Goal: Task Accomplishment & Management: Complete application form

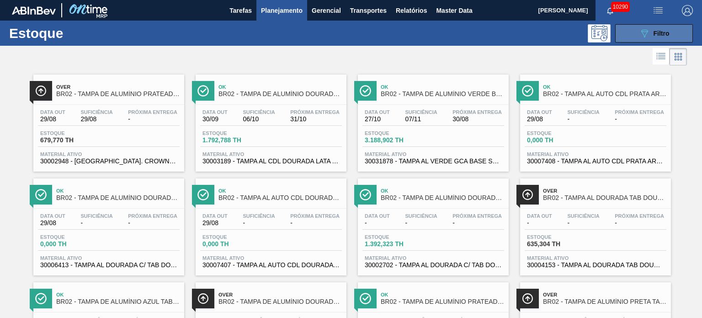
click at [634, 32] on button "089F7B8B-B2A5-4AFE-B5C0-19BA573D28AC Filtro" at bounding box center [654, 33] width 78 height 18
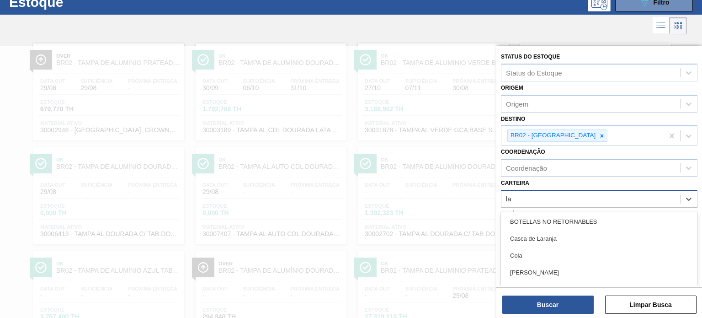
scroll to position [32, 0]
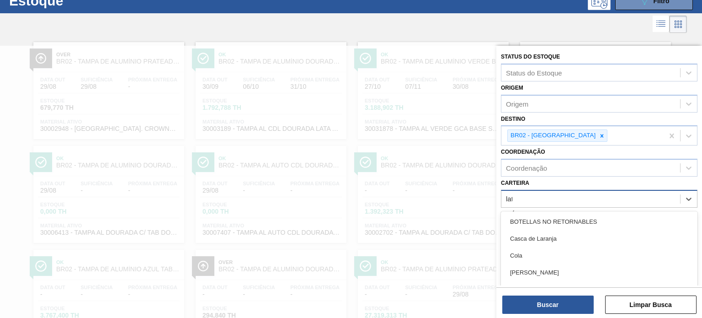
type input "lata"
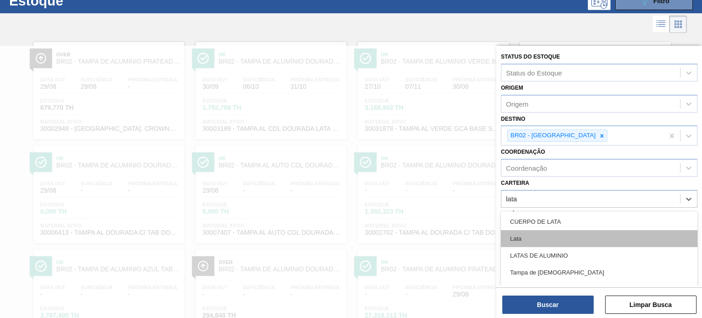
click at [530, 239] on div "Lata" at bounding box center [599, 238] width 197 height 17
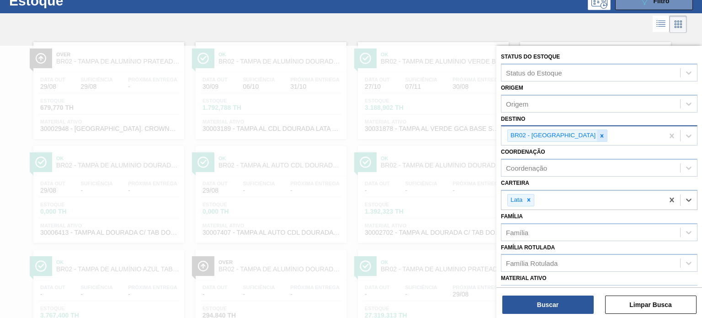
click at [599, 133] on icon at bounding box center [602, 136] width 6 height 6
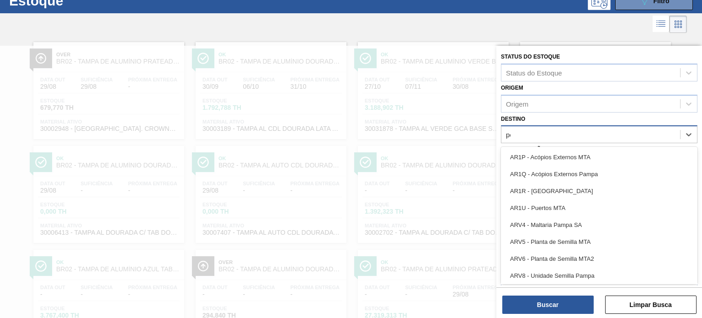
type input "per"
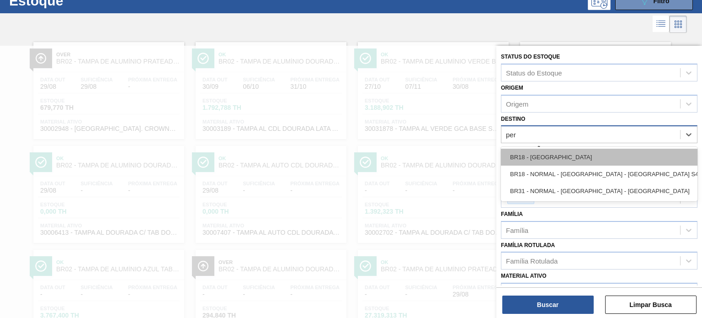
click at [563, 150] on div "BR18 - Pernambuco" at bounding box center [599, 157] width 197 height 17
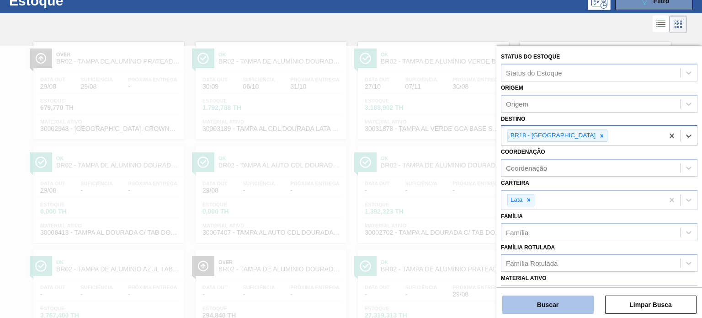
click at [550, 306] on button "Buscar" at bounding box center [547, 304] width 91 height 18
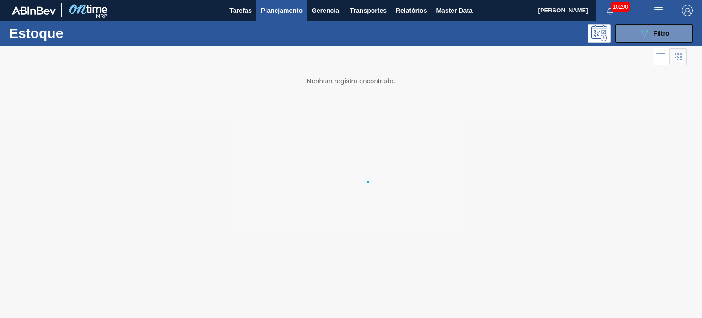
scroll to position [0, 0]
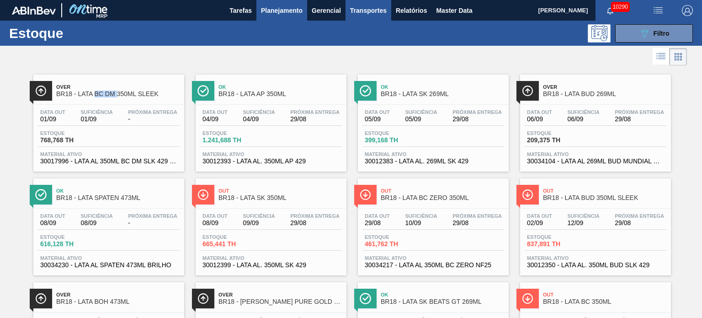
click at [371, 10] on span "Transportes" at bounding box center [368, 10] width 37 height 11
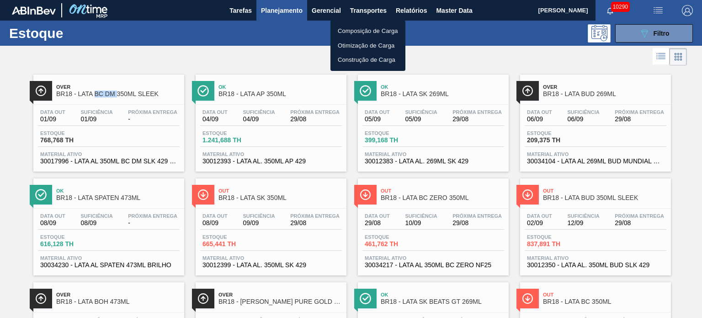
click at [366, 35] on li "Composição de Carga" at bounding box center [367, 31] width 75 height 15
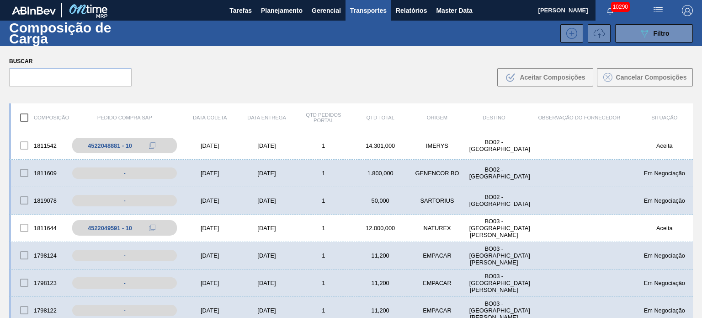
drag, startPoint x: 602, startPoint y: 35, endPoint x: 601, endPoint y: 44, distance: 9.2
click at [602, 35] on icon at bounding box center [599, 31] width 11 height 7
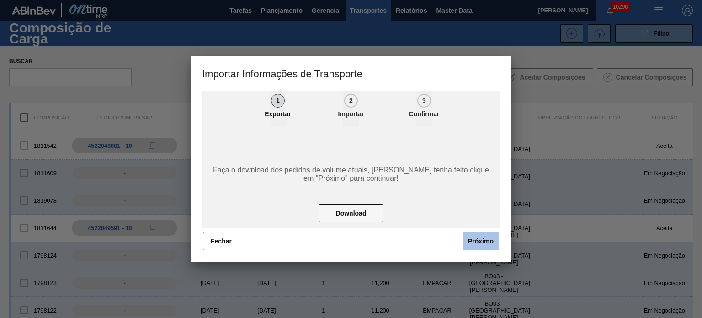
click at [486, 234] on button "Próximo" at bounding box center [481, 241] width 37 height 18
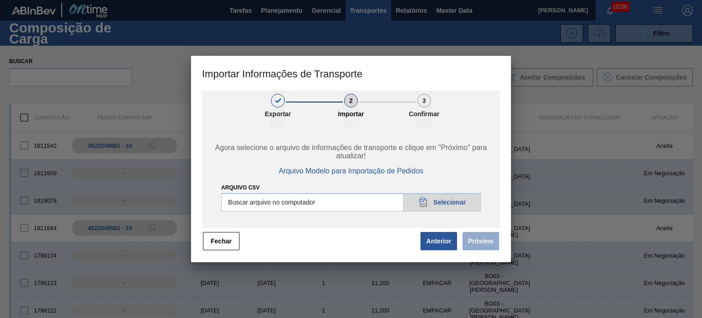
click at [436, 205] on input "Arquivo CSV" at bounding box center [351, 202] width 260 height 18
type input "C:\fakepath\IMP.csv"
click at [489, 234] on button "Próximo" at bounding box center [481, 241] width 37 height 18
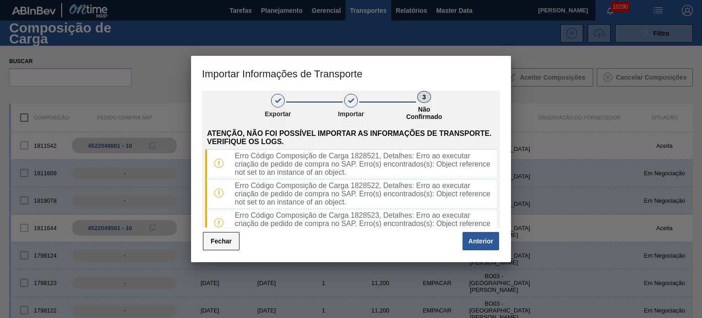
click at [223, 245] on button "Fechar" at bounding box center [221, 241] width 37 height 18
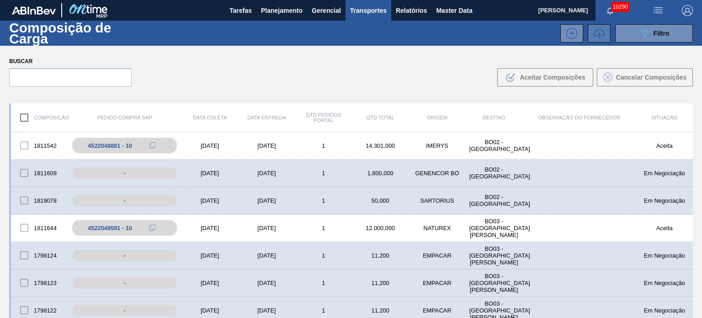
click at [594, 32] on icon at bounding box center [599, 33] width 11 height 11
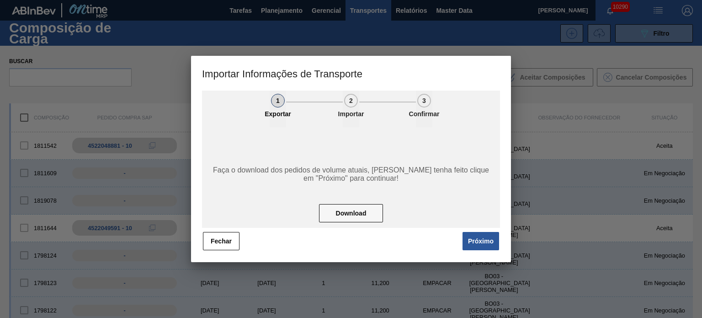
drag, startPoint x: 488, startPoint y: 233, endPoint x: 477, endPoint y: 234, distance: 11.4
click at [488, 234] on button "Próximo" at bounding box center [481, 241] width 37 height 18
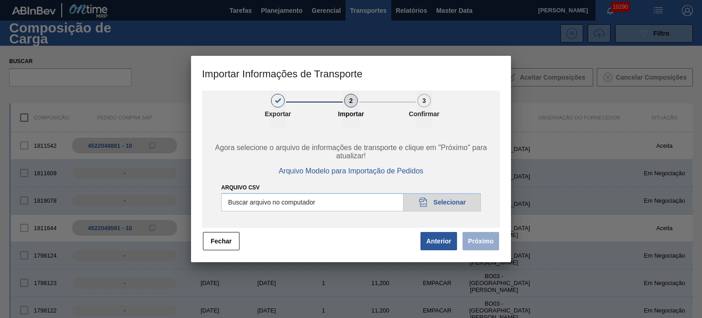
click at [450, 201] on input "Arquivo CSV" at bounding box center [351, 202] width 260 height 18
type input "C:\fakepath\IMP.csv"
click at [479, 239] on button "Próximo" at bounding box center [481, 241] width 37 height 18
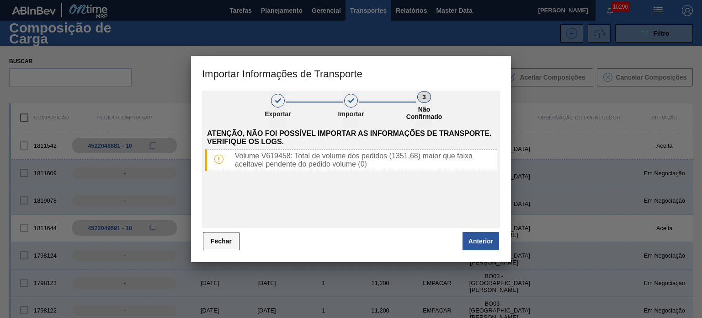
click at [225, 241] on button "Fechar" at bounding box center [221, 241] width 37 height 18
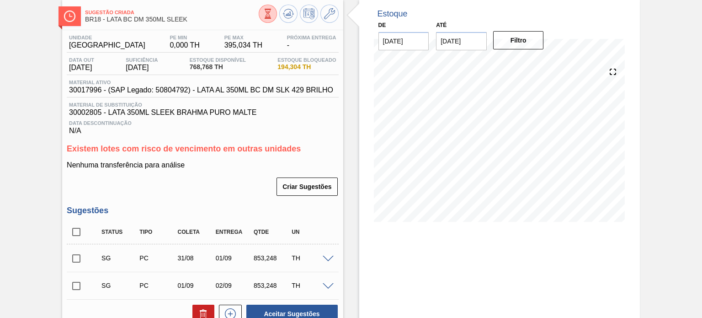
scroll to position [137, 0]
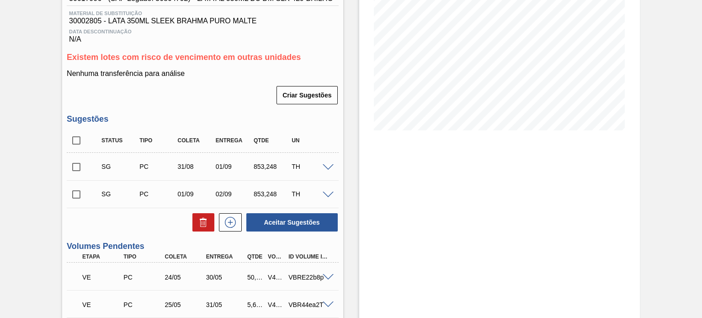
click at [323, 170] on span at bounding box center [328, 167] width 11 height 7
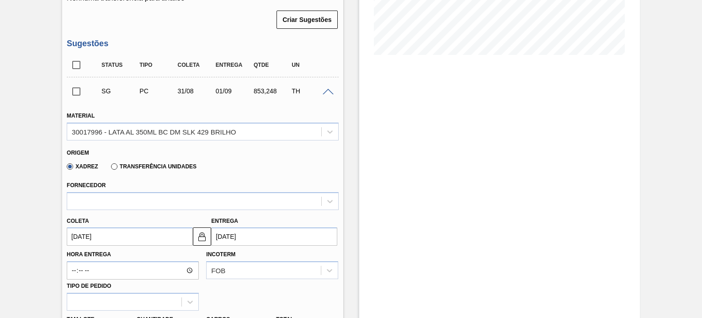
scroll to position [229, 0]
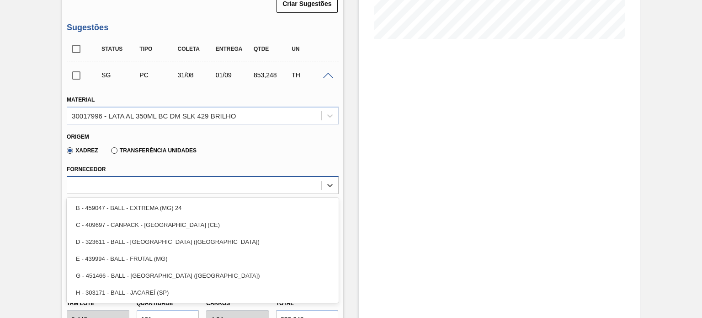
click at [110, 183] on div at bounding box center [194, 184] width 254 height 13
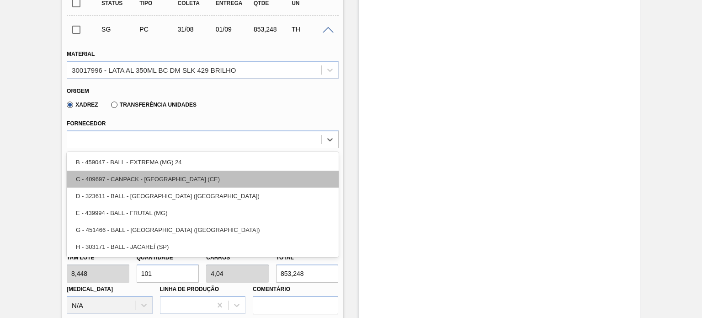
click at [144, 177] on div "C - 409697 - CANPACK - MARACANAÚ (CE)" at bounding box center [202, 178] width 271 height 17
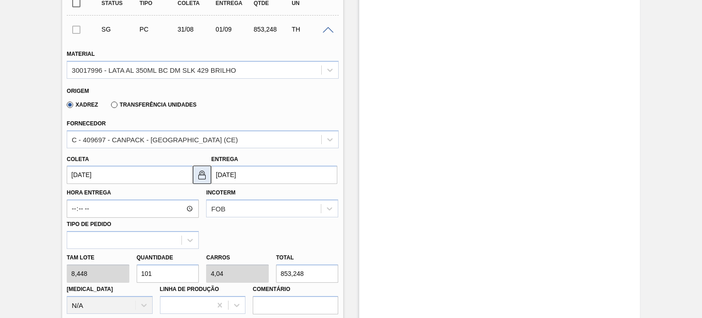
click at [207, 175] on button at bounding box center [202, 174] width 18 height 18
click at [209, 178] on button at bounding box center [202, 174] width 18 height 18
click at [99, 173] on input "[DATE]" at bounding box center [130, 174] width 126 height 18
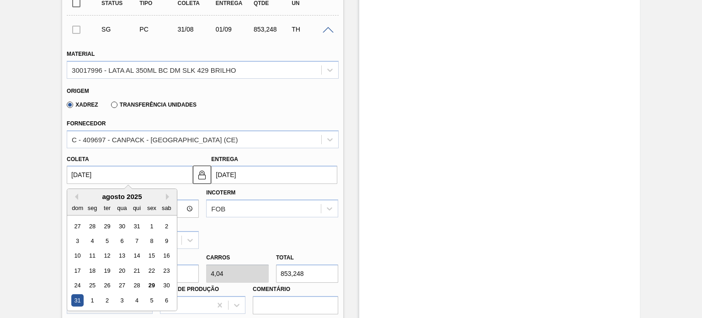
click at [145, 287] on div "29" at bounding box center [151, 285] width 12 height 12
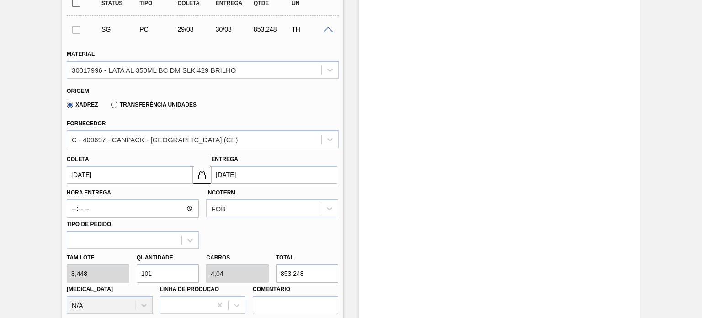
type input "[DATE]"
click at [204, 177] on img at bounding box center [202, 174] width 11 height 11
click at [253, 175] on input "30/08/2025" at bounding box center [274, 174] width 126 height 18
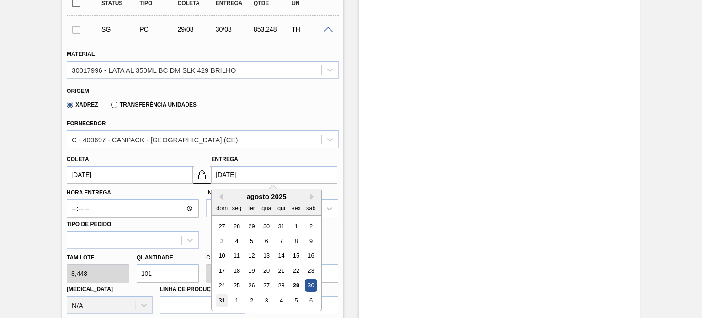
click at [225, 299] on div "31" at bounding box center [222, 300] width 12 height 12
type input "[DATE]"
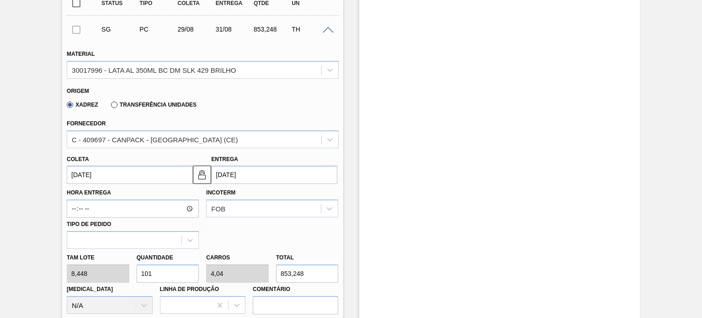
click at [80, 273] on div "Tam lote 8,448 Quantidade 101 Carros 4,04 Total 853,248 Doca N/A Linha de Produ…" at bounding box center [202, 281] width 279 height 65
type input "1"
type input "0,04"
type input "8,448"
type input "16"
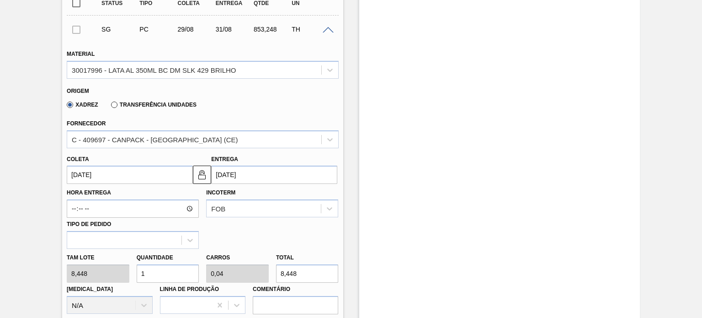
type input "0,64"
type input "135,168"
type input "160"
type input "6,4"
type input "1.351,68"
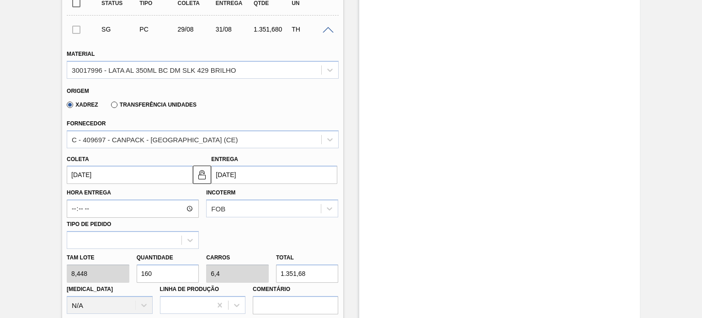
scroll to position [366, 0]
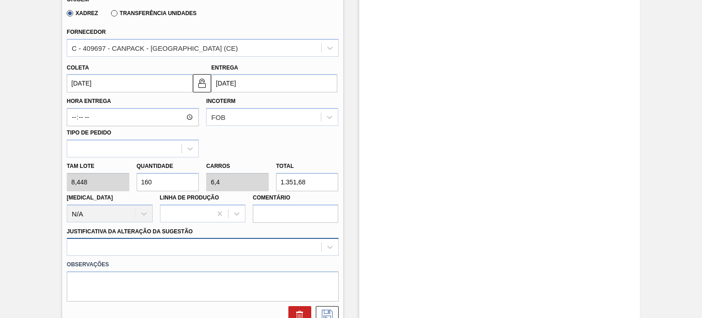
type input "160"
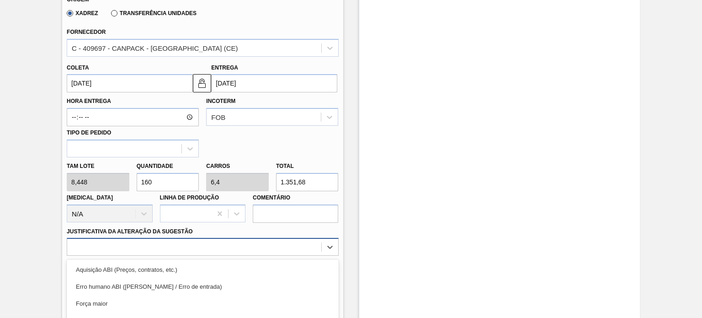
click at [177, 245] on div "option Logística ABI (Problemas de descarga etc.) focused, 4 of 18. 18 results …" at bounding box center [202, 247] width 271 height 18
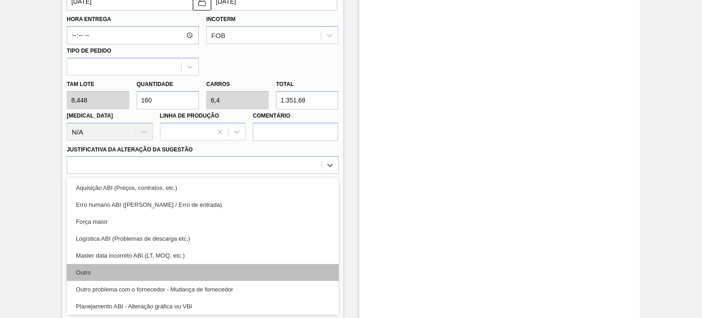
click at [166, 268] on div "Outro" at bounding box center [202, 272] width 271 height 17
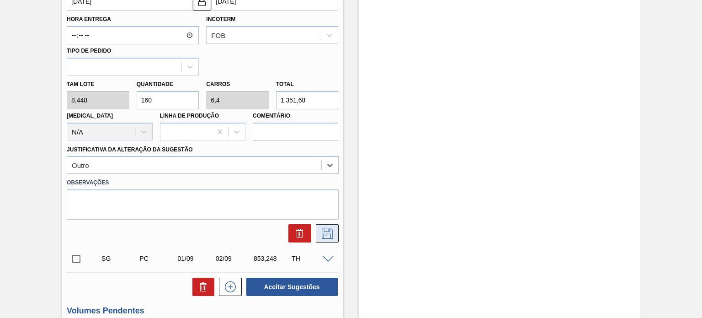
click at [322, 233] on icon at bounding box center [327, 233] width 15 height 11
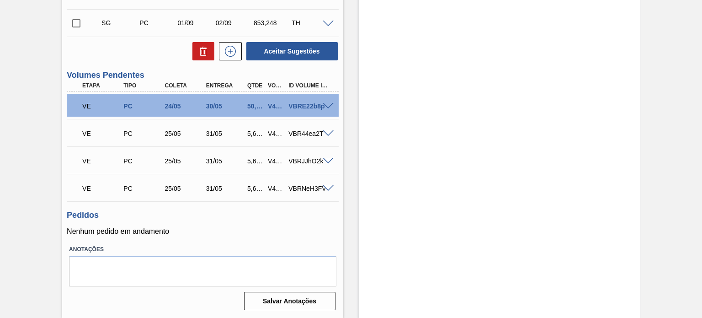
scroll to position [171, 0]
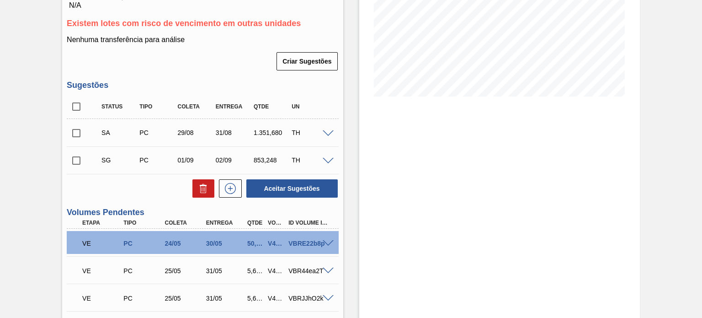
click at [79, 134] on input "checkbox" at bounding box center [76, 132] width 19 height 19
click at [293, 203] on div "Unidade Pernambuco PE MIN 0,000 TH PE MAX 395,034 TH Próxima Entrega - Data out…" at bounding box center [202, 177] width 281 height 545
click at [286, 193] on button "Aceitar Sugestões" at bounding box center [291, 188] width 91 height 18
checkbox input "false"
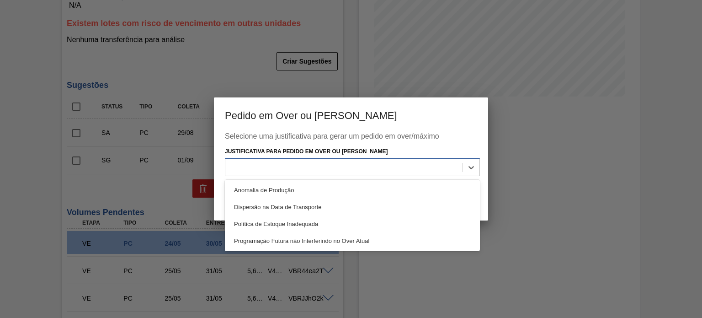
click at [314, 171] on div at bounding box center [343, 166] width 237 height 13
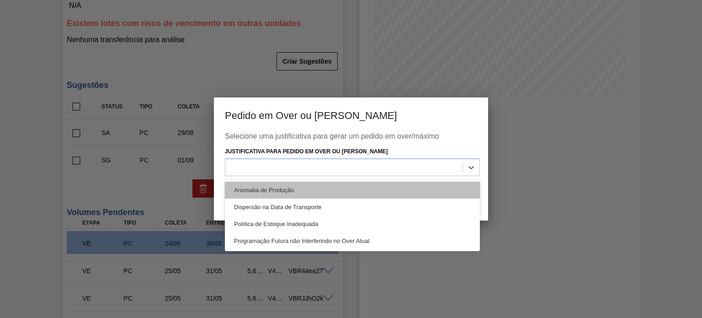
click at [287, 188] on div "Anomalia de Produção" at bounding box center [352, 189] width 255 height 17
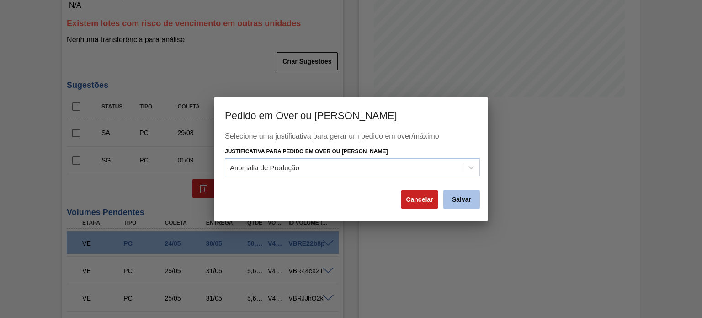
click at [462, 195] on button "Salvar" at bounding box center [461, 199] width 37 height 18
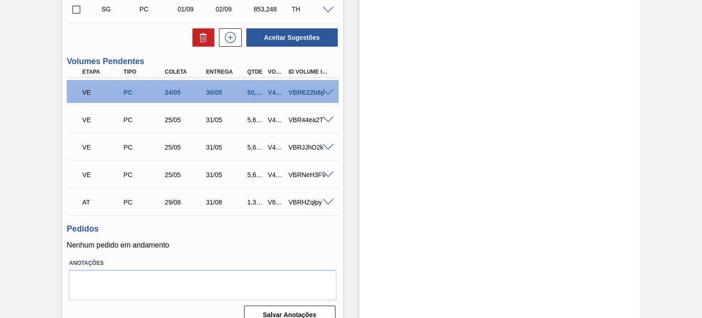
scroll to position [308, 0]
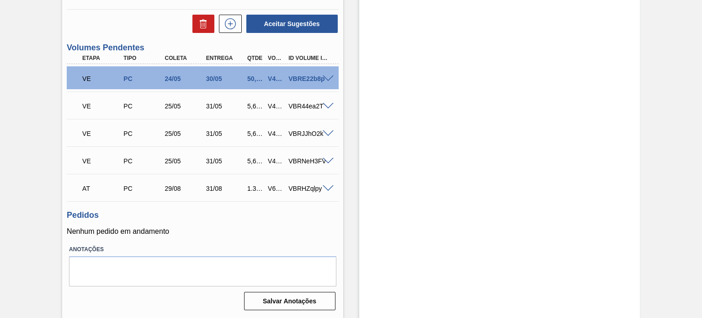
click at [272, 187] on div "V619458" at bounding box center [276, 188] width 21 height 7
copy div "V619458"
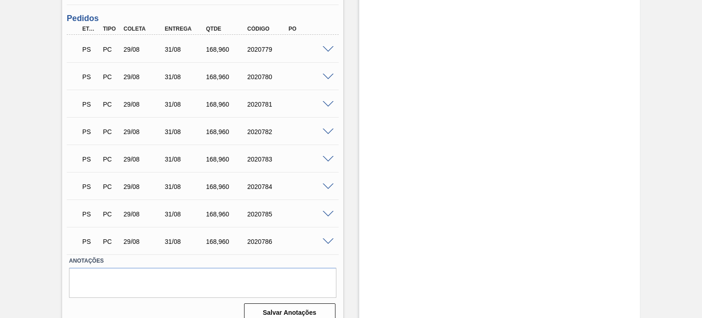
scroll to position [488, 0]
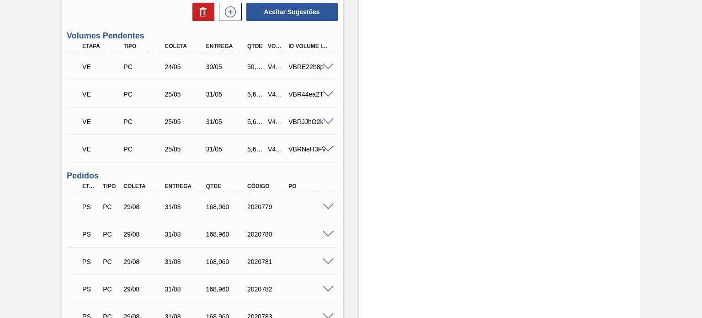
scroll to position [411, 0]
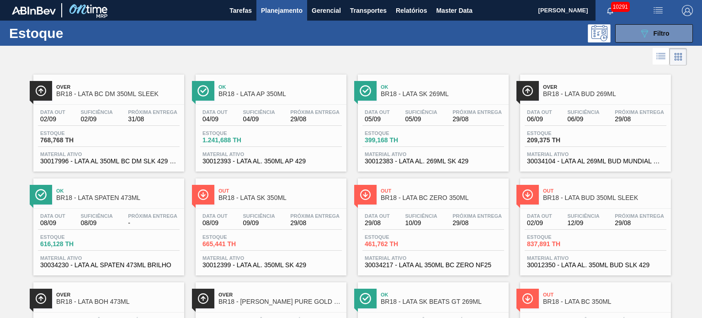
click at [266, 11] on span "Planejamento" at bounding box center [282, 10] width 42 height 11
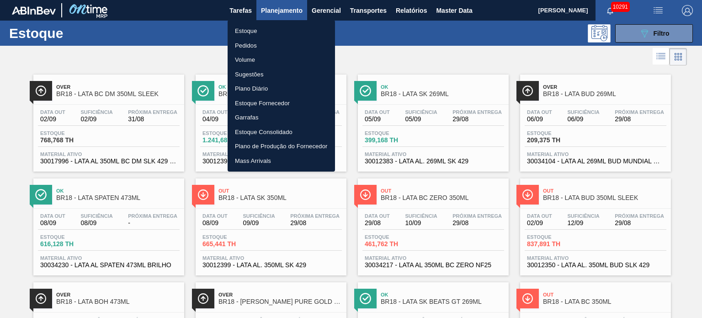
click at [245, 45] on li "Pedidos" at bounding box center [281, 45] width 107 height 15
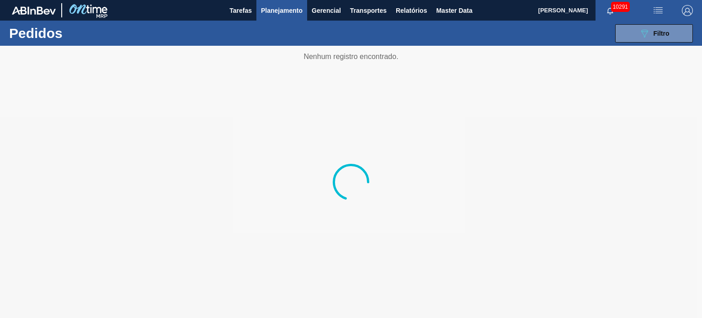
click at [665, 45] on div "089F7B8B-B2A5-4AFE-B5C0-19BA573D28AC Filtro Código Pedido Portal Códido PO SAP …" at bounding box center [418, 33] width 557 height 27
click at [653, 38] on div "089F7B8B-B2A5-4AFE-B5C0-19BA573D28AC Filtro" at bounding box center [654, 33] width 31 height 11
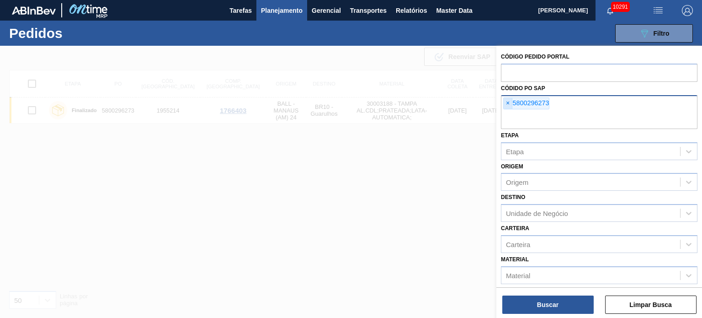
click at [506, 102] on span "×" at bounding box center [508, 103] width 9 height 11
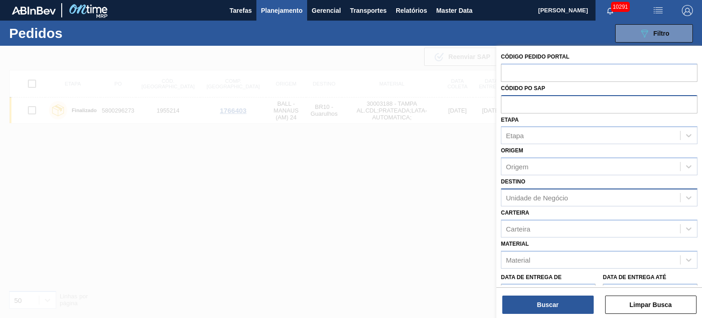
click at [541, 192] on div "Unidade de Negócio" at bounding box center [590, 197] width 179 height 13
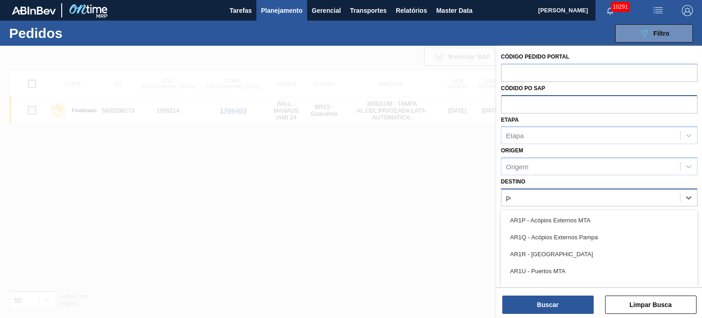
type input "per"
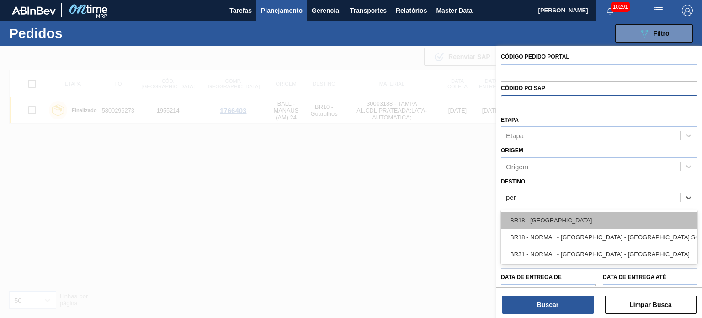
click at [548, 216] on div "BR18 - Pernambuco" at bounding box center [599, 220] width 197 height 17
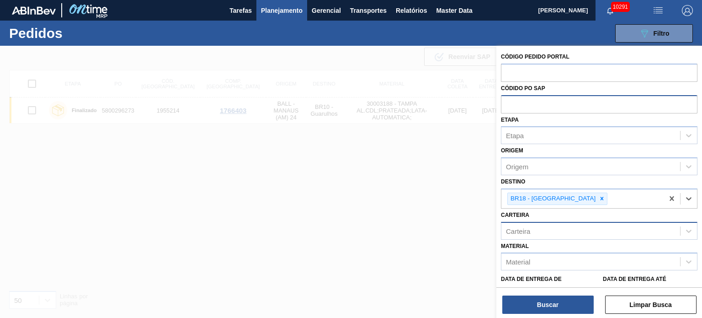
click at [543, 237] on div "Carteira" at bounding box center [599, 231] width 197 height 18
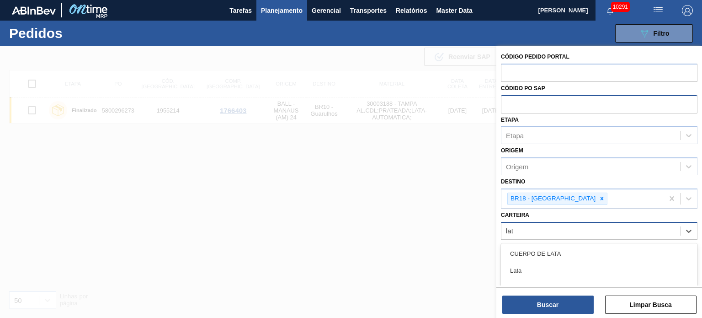
type input "lata"
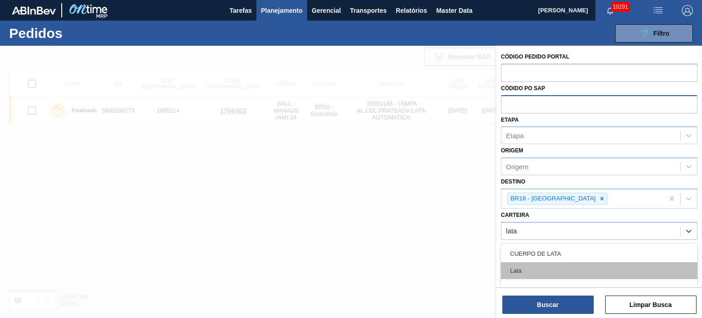
click at [611, 266] on div "Lata" at bounding box center [599, 270] width 197 height 17
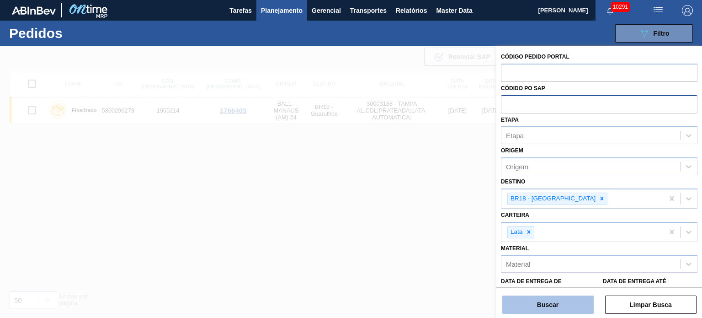
click at [558, 298] on button "Buscar" at bounding box center [547, 304] width 91 height 18
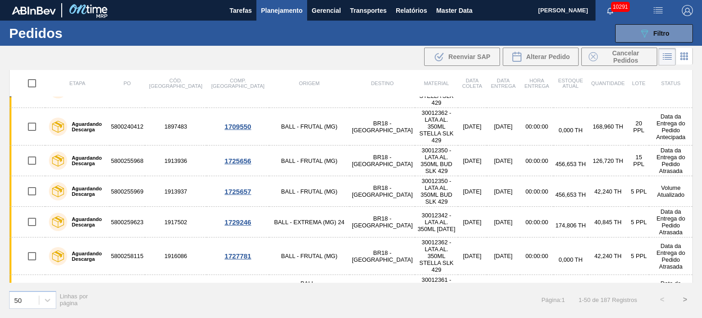
scroll to position [366, 0]
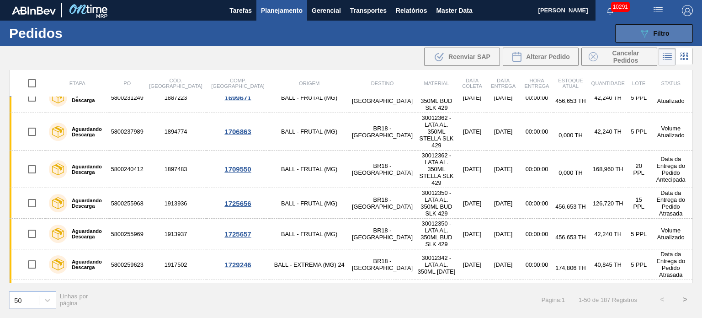
click at [652, 36] on div "089F7B8B-B2A5-4AFE-B5C0-19BA573D28AC Filtro" at bounding box center [654, 33] width 31 height 11
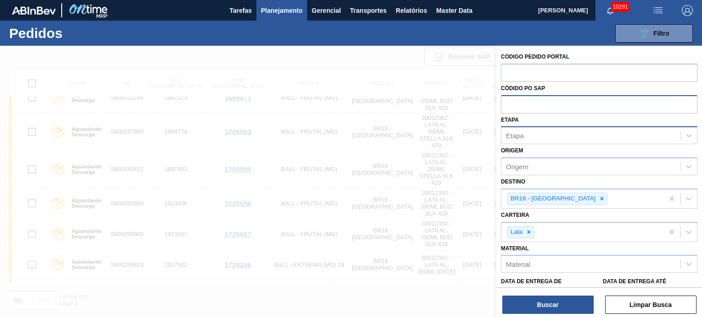
click at [544, 133] on div "Etapa" at bounding box center [590, 135] width 179 height 13
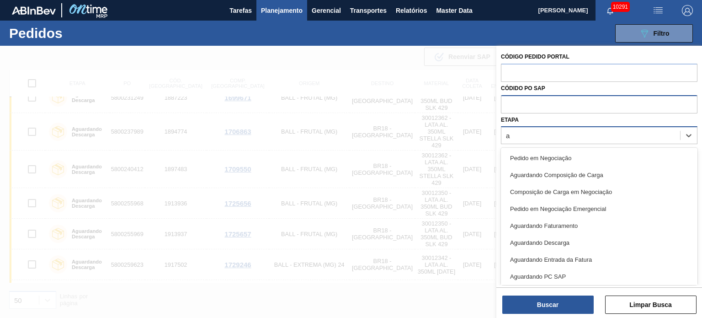
type input "ag"
click at [557, 219] on div "Aguardando PC SAP" at bounding box center [599, 225] width 197 height 17
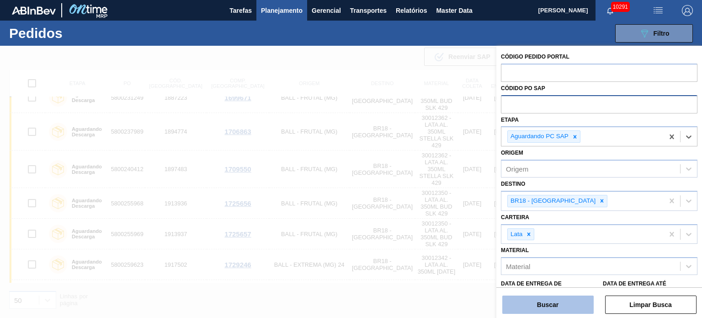
click at [543, 309] on button "Buscar" at bounding box center [547, 304] width 91 height 18
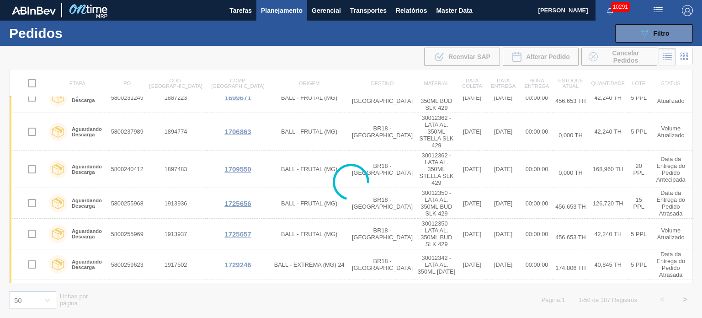
scroll to position [0, 0]
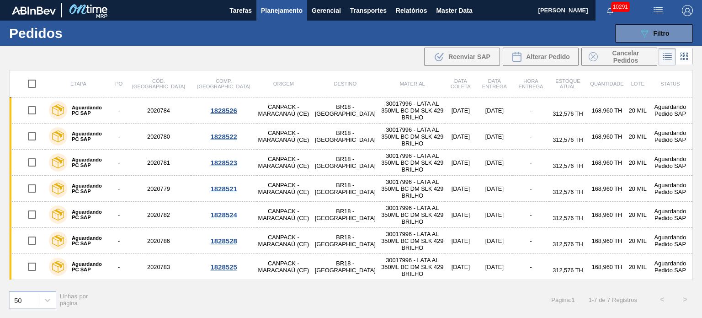
click at [28, 85] on input "checkbox" at bounding box center [31, 83] width 19 height 19
checkbox input "true"
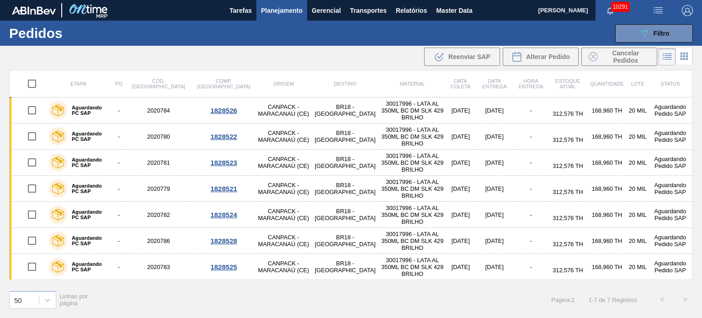
checkbox input "true"
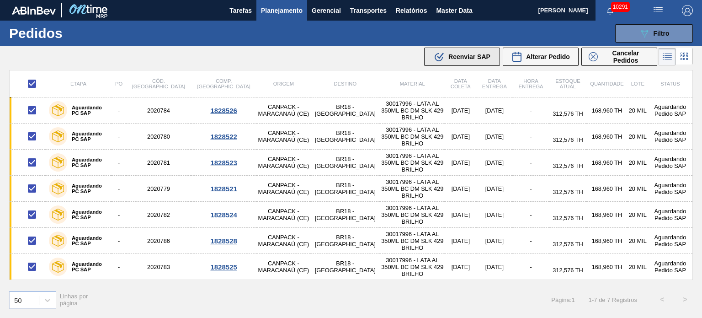
click at [440, 56] on icon at bounding box center [440, 56] width 7 height 6
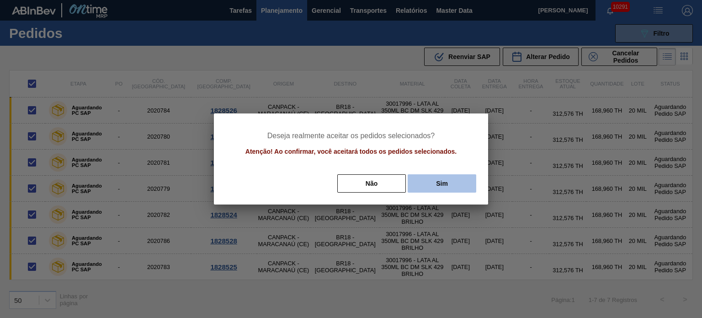
click at [447, 189] on button "Sim" at bounding box center [442, 183] width 69 height 18
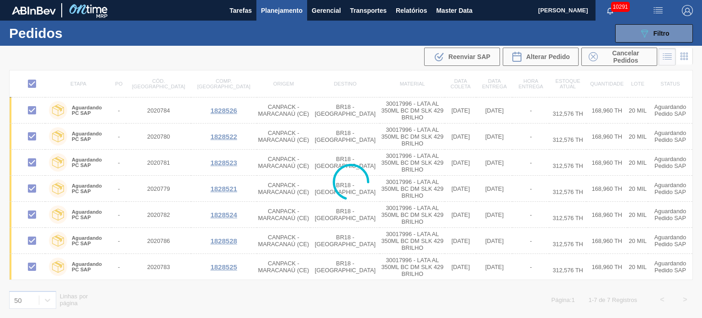
checkbox input "false"
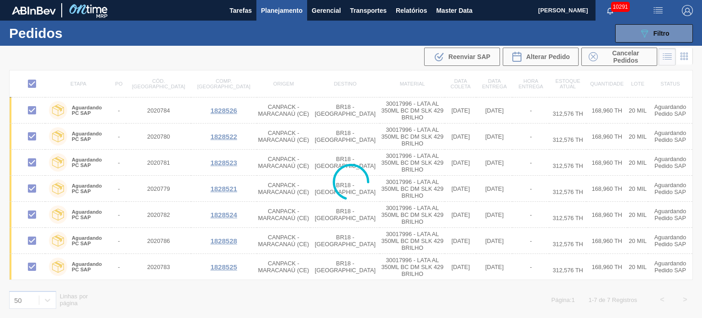
checkbox input "false"
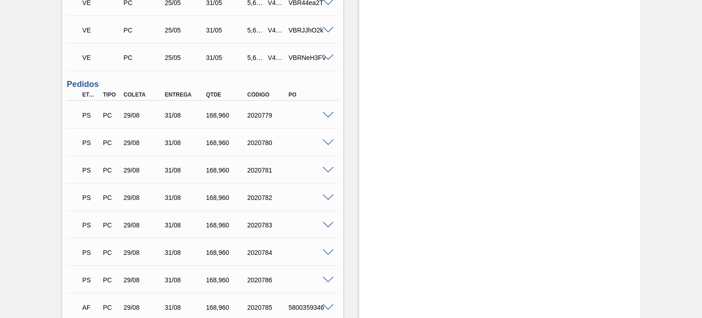
scroll to position [488, 0]
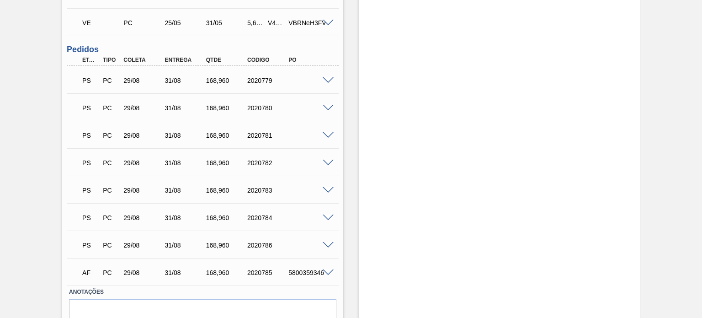
scroll to position [397, 0]
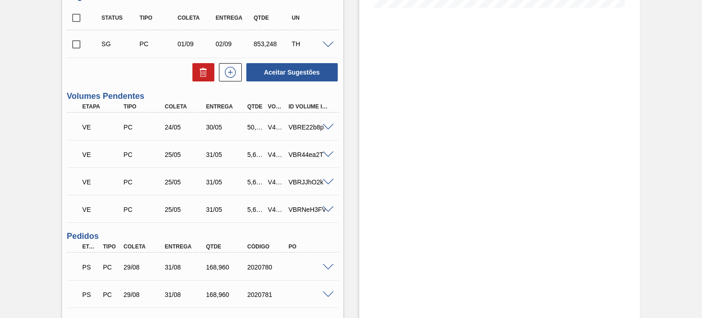
scroll to position [488, 0]
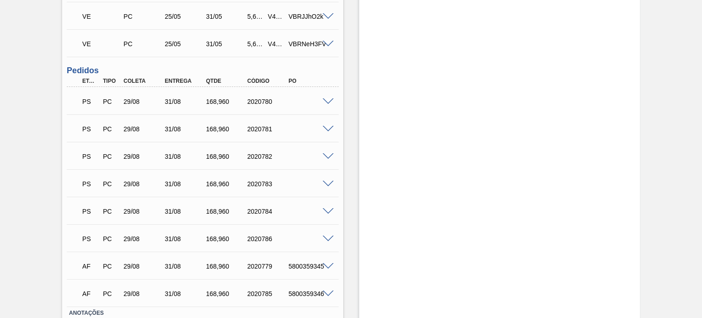
scroll to position [457, 0]
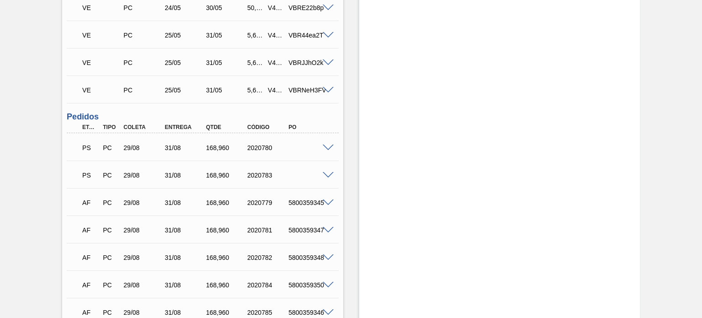
scroll to position [457, 0]
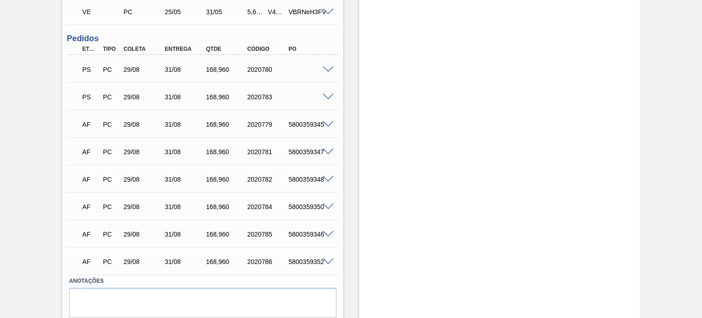
click at [328, 66] on span at bounding box center [328, 69] width 11 height 7
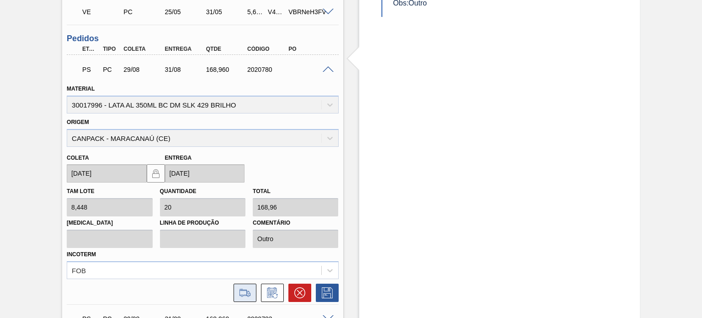
click at [247, 292] on icon at bounding box center [244, 292] width 11 height 6
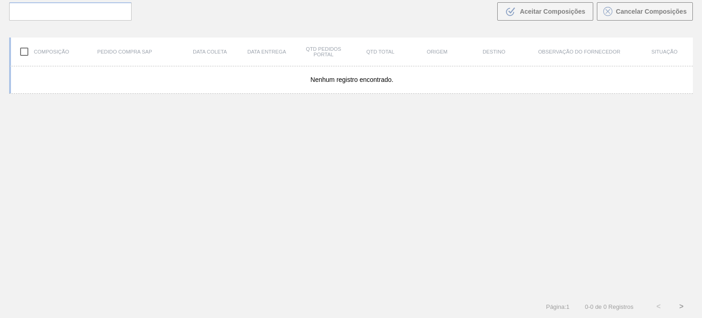
scroll to position [66, 0]
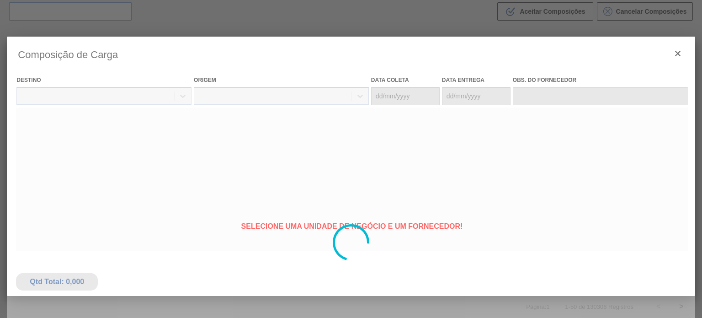
type coleta "[DATE]"
type entrega "[DATE]"
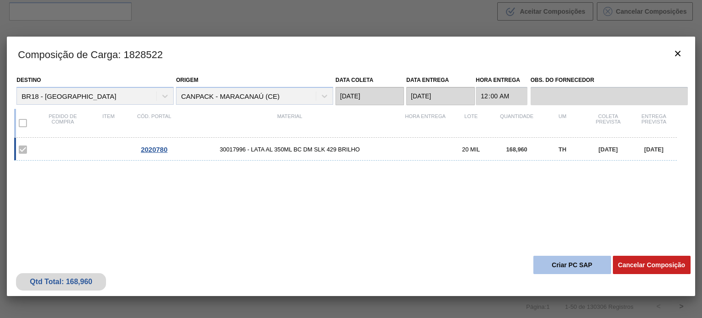
click at [566, 263] on button "Criar PC SAP" at bounding box center [572, 264] width 78 height 18
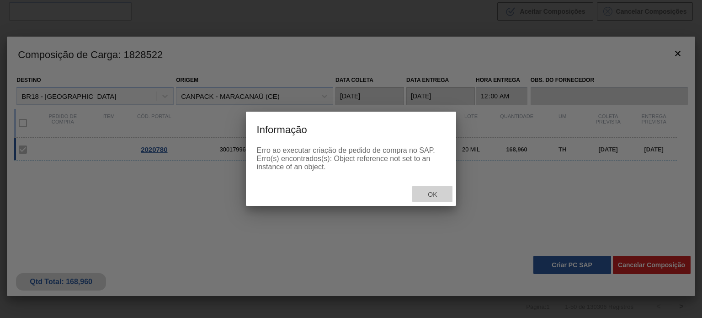
click at [430, 191] on span "Ok" at bounding box center [432, 194] width 24 height 7
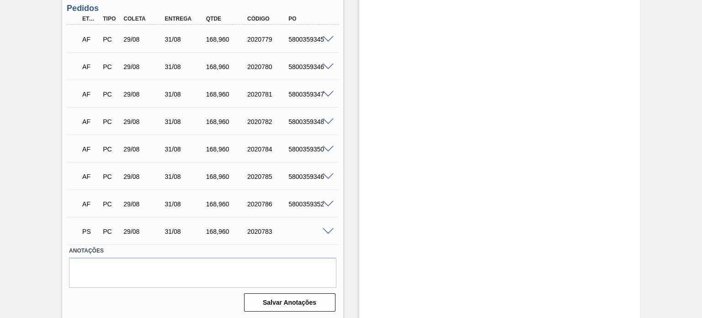
scroll to position [488, 0]
click at [324, 230] on span at bounding box center [328, 230] width 11 height 7
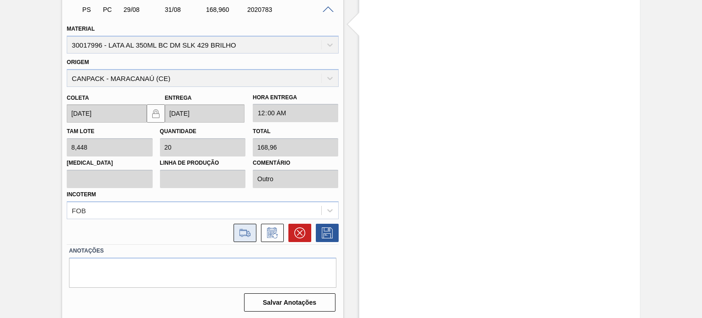
click at [248, 234] on icon at bounding box center [245, 232] width 15 height 11
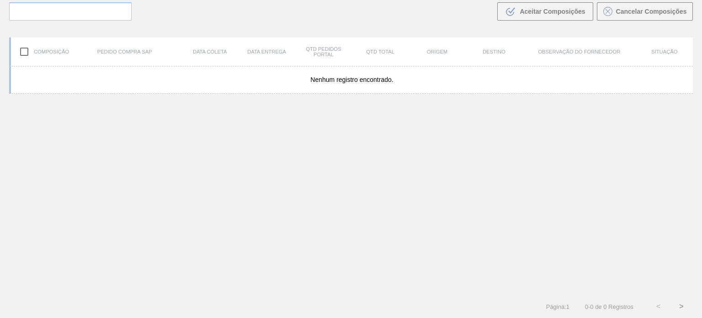
scroll to position [66, 0]
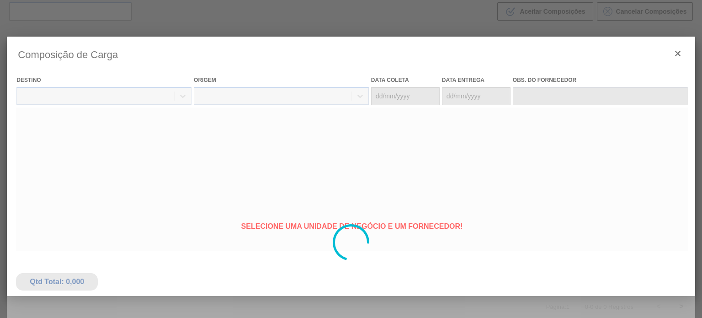
type coleta "[DATE]"
type entrega "[DATE]"
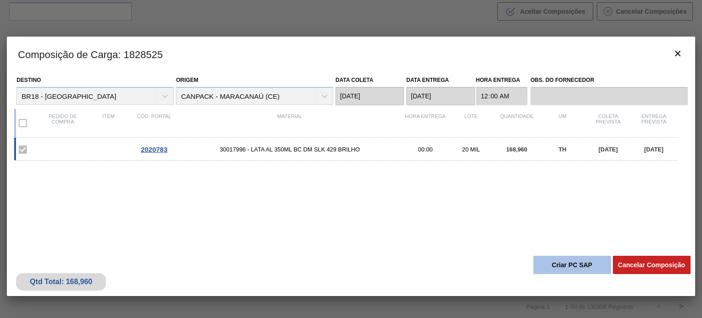
click at [573, 259] on button "Criar PC SAP" at bounding box center [572, 264] width 78 height 18
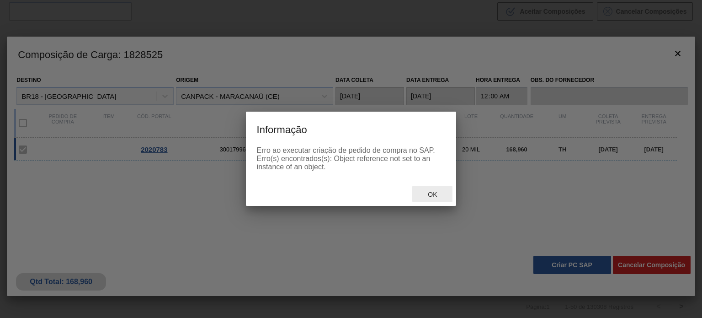
click at [436, 198] on span "Ok" at bounding box center [432, 194] width 24 height 7
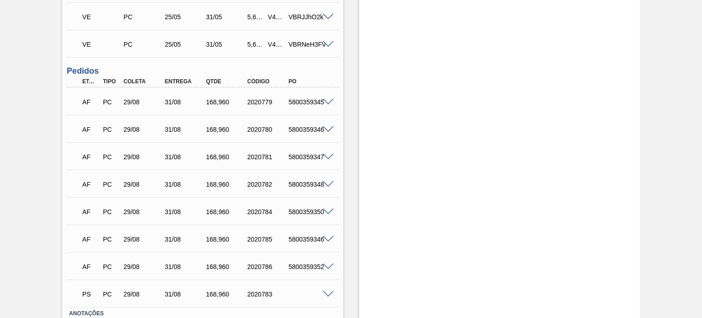
scroll to position [488, 0]
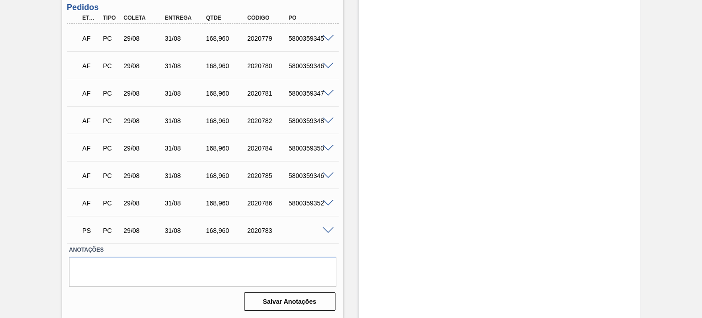
click at [306, 45] on div "AF PC 29/08 31/08 168,960 2020779 5800359345" at bounding box center [199, 37] width 247 height 18
click at [306, 40] on div "5800359345" at bounding box center [308, 38] width 45 height 7
click at [306, 39] on div "5800359345" at bounding box center [308, 38] width 45 height 7
copy div "5800359345"
click at [310, 59] on div "AF PC 29/08 31/08 168,960 2020780 5800359346" at bounding box center [199, 65] width 247 height 18
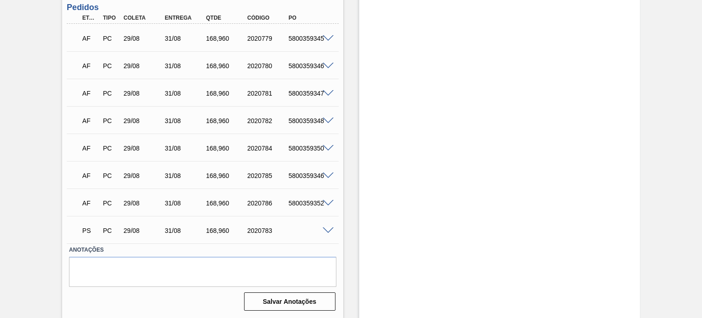
click at [310, 61] on div "AF PC 29/08 31/08 168,960 2020780 5800359346" at bounding box center [199, 65] width 247 height 18
copy div "5800359346"
click at [307, 93] on div "5800359347" at bounding box center [308, 93] width 45 height 7
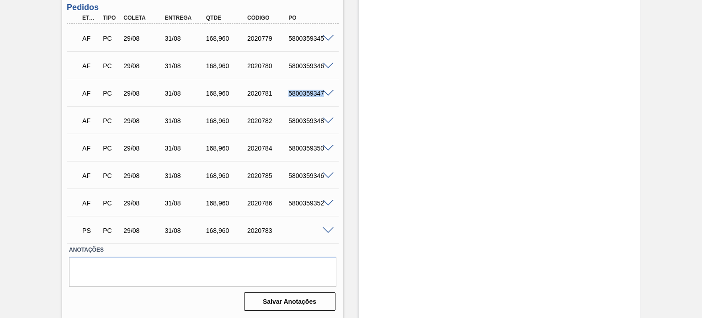
copy div "5800359347"
click at [296, 122] on div "5800359348" at bounding box center [308, 120] width 45 height 7
copy div "5800359348"
click at [300, 145] on div "5800359350" at bounding box center [308, 147] width 45 height 7
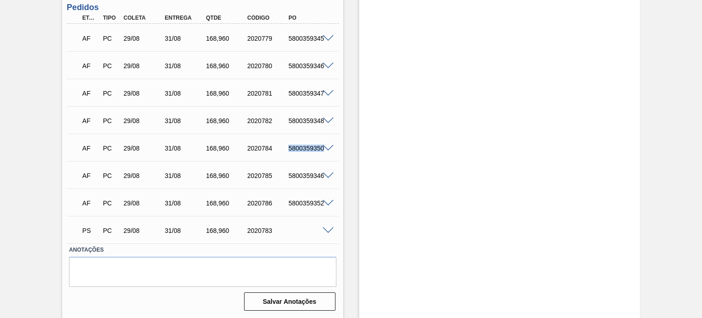
drag, startPoint x: 300, startPoint y: 145, endPoint x: 154, endPoint y: 19, distance: 192.8
click at [300, 144] on div "AF PC 29/08 31/08 168,960 2020784 5800359350" at bounding box center [199, 147] width 247 height 18
copy div "5800359350"
click at [308, 172] on div "5800359346" at bounding box center [308, 175] width 45 height 7
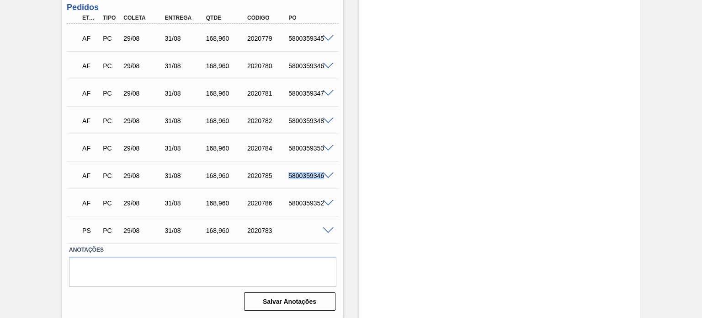
copy div "5800359346"
click at [304, 205] on div "5800359352" at bounding box center [308, 202] width 45 height 7
copy div "5800359352"
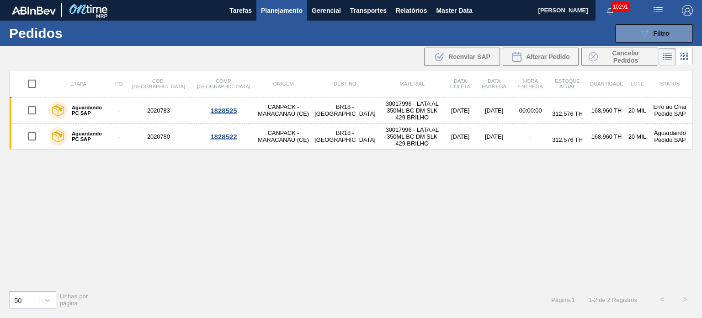
click at [31, 81] on input "checkbox" at bounding box center [31, 83] width 19 height 19
checkbox input "true"
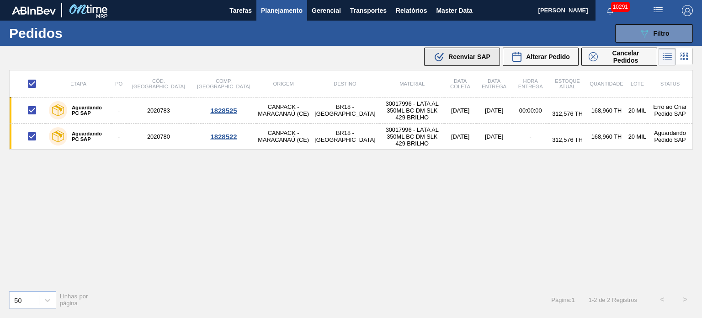
click at [434, 58] on icon ".b{fill:var(--color-action-default)}" at bounding box center [439, 56] width 11 height 11
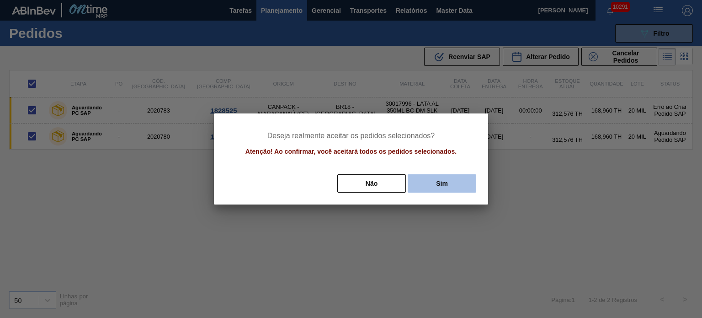
click at [451, 184] on button "Sim" at bounding box center [442, 183] width 69 height 18
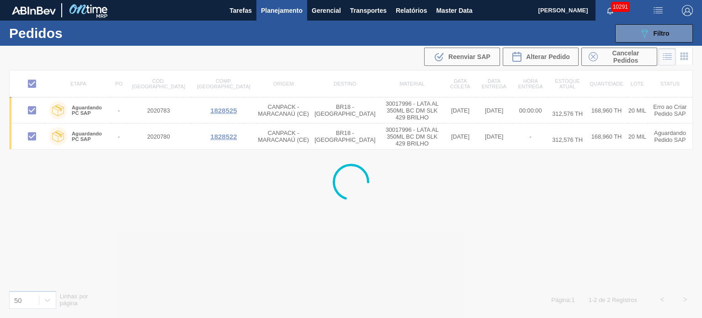
checkbox input "false"
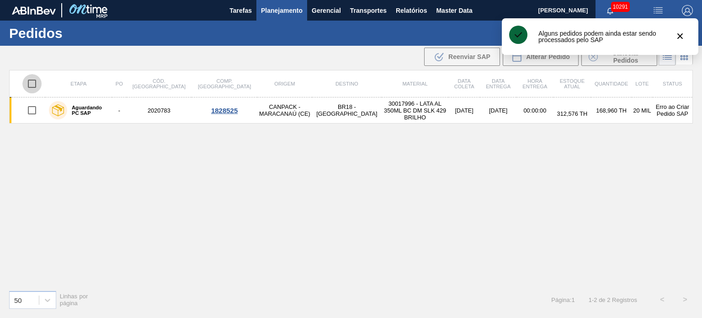
click at [32, 84] on input "checkbox" at bounding box center [31, 83] width 19 height 19
checkbox input "true"
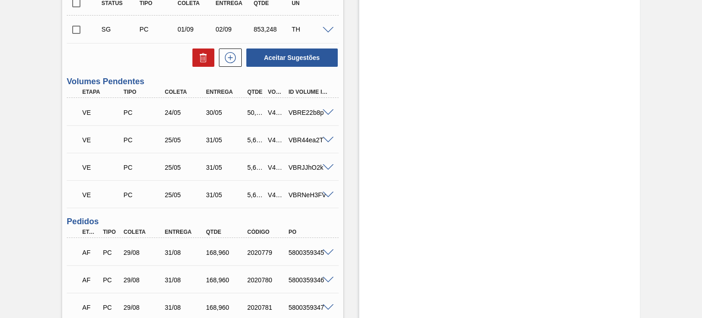
scroll to position [488, 0]
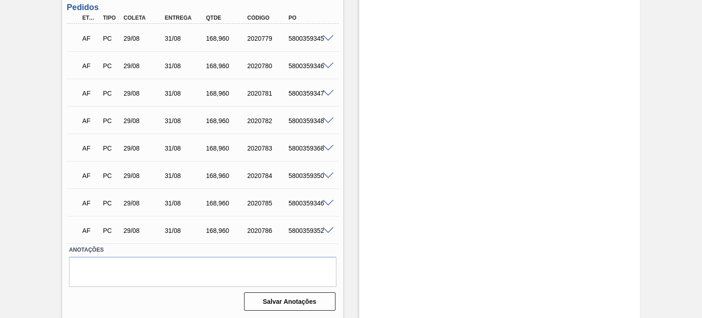
click at [308, 151] on div "AF PC 29/08 31/08 168,[PHONE_NUMBER] 5800359368" at bounding box center [199, 147] width 247 height 18
click at [308, 151] on div "5800359368" at bounding box center [308, 147] width 45 height 7
copy div "5800359368"
